Goal: Task Accomplishment & Management: Manage account settings

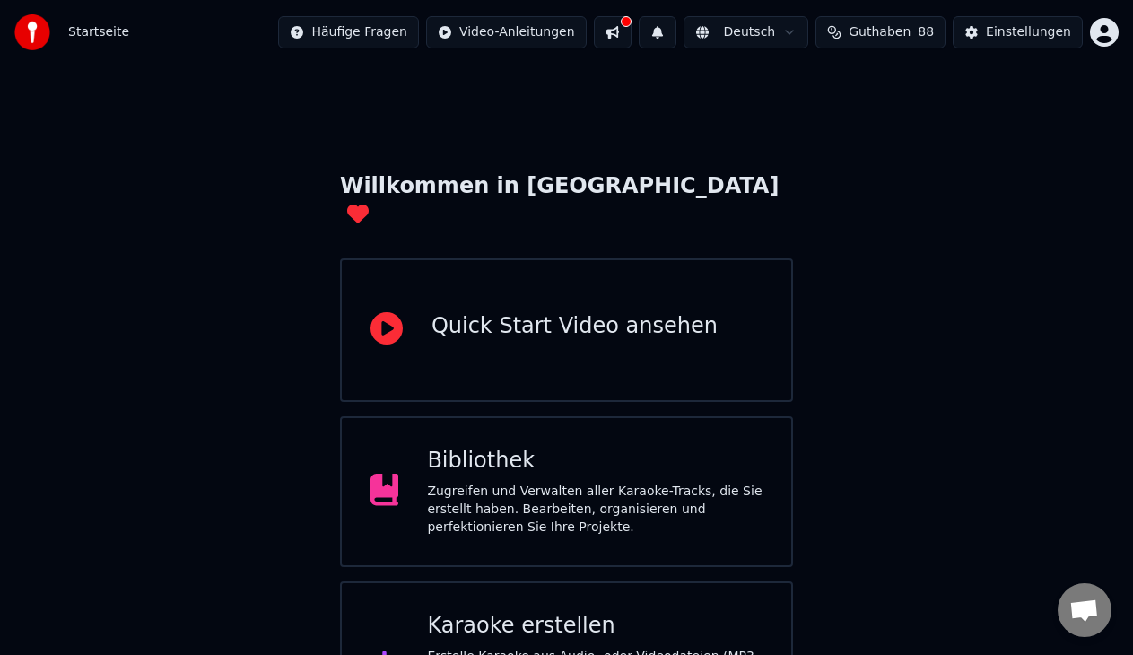
click at [573, 447] on div "Bibliothek" at bounding box center [594, 461] width 335 height 29
click at [999, 27] on div "Einstellungen" at bounding box center [1028, 32] width 85 height 18
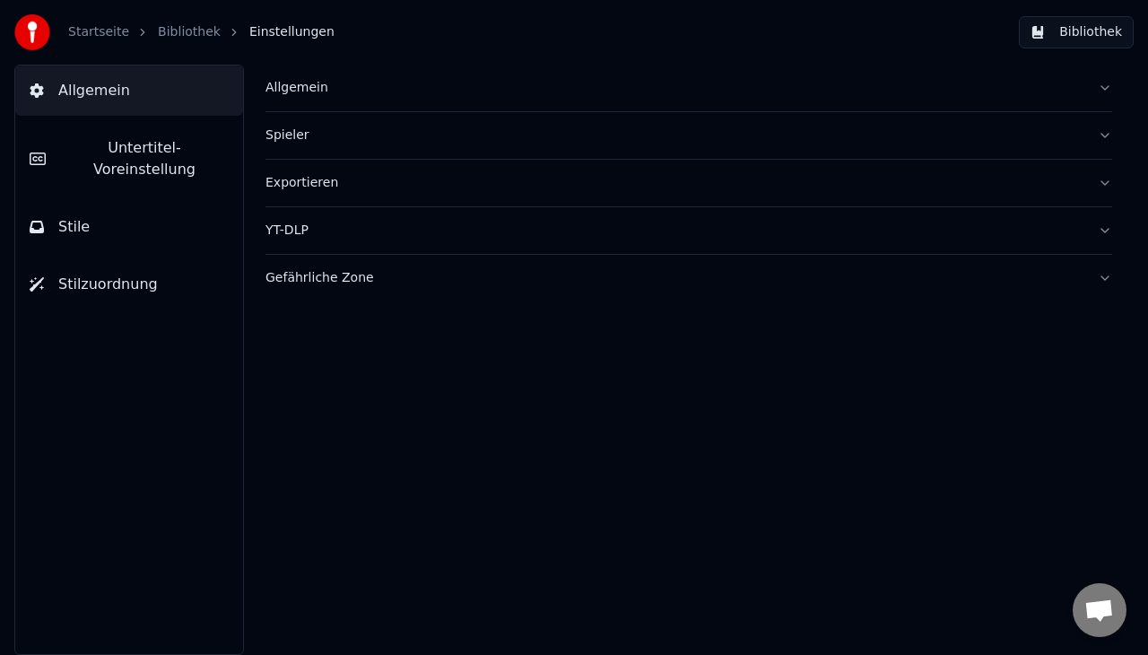
click at [387, 90] on div "Allgemein" at bounding box center [674, 88] width 818 height 18
